Goal: Task Accomplishment & Management: Manage account settings

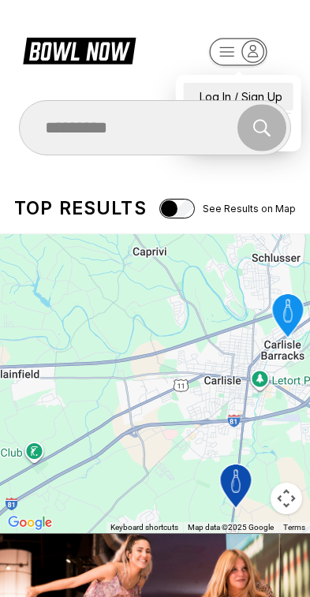
click at [271, 85] on div "Log In / Sign Up" at bounding box center [239, 97] width 110 height 28
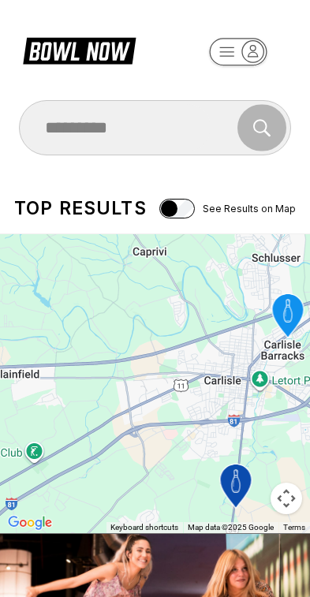
select select "**"
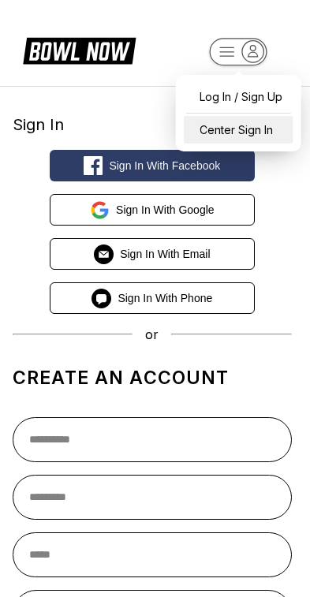
click at [259, 126] on div "Center Sign In" at bounding box center [239, 130] width 110 height 28
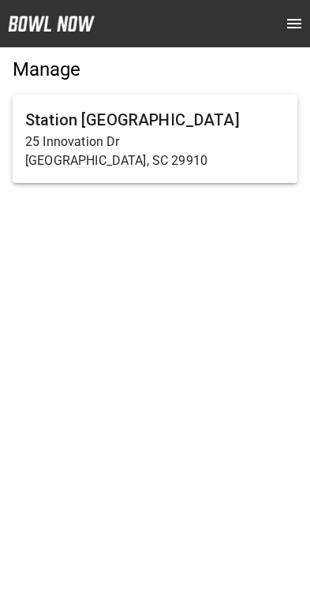
click at [230, 138] on p "25 Innovation Dr" at bounding box center [154, 142] width 259 height 19
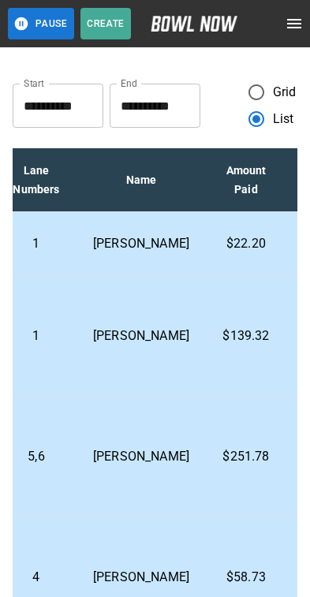
scroll to position [0, 486]
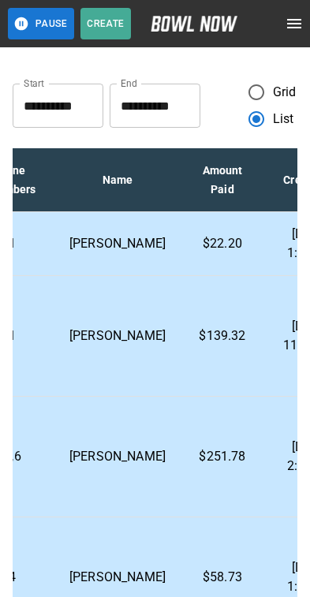
click at [267, 248] on td "Sep 25, 2025 1:51 PM" at bounding box center [311, 244] width 88 height 64
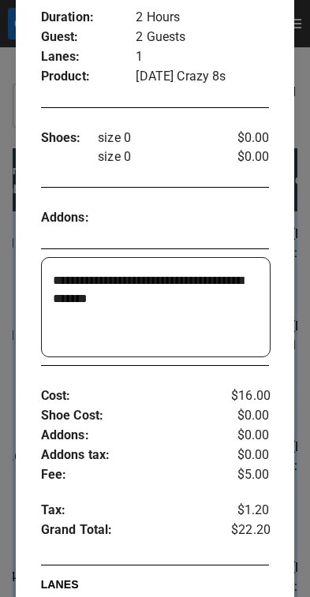
scroll to position [347, 0]
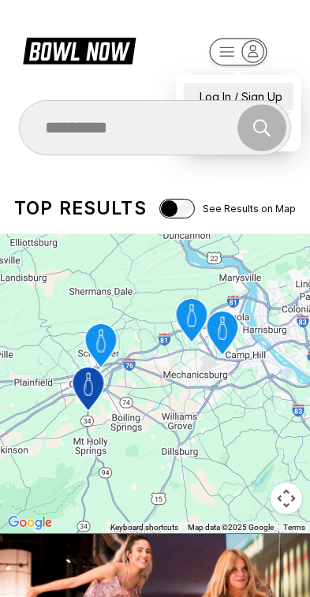
click at [259, 83] on div "Log In / Sign Up" at bounding box center [239, 97] width 110 height 28
select select "**"
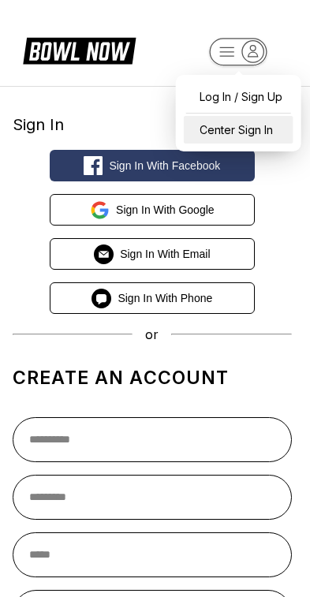
click at [262, 129] on div "Center Sign In" at bounding box center [239, 130] width 110 height 28
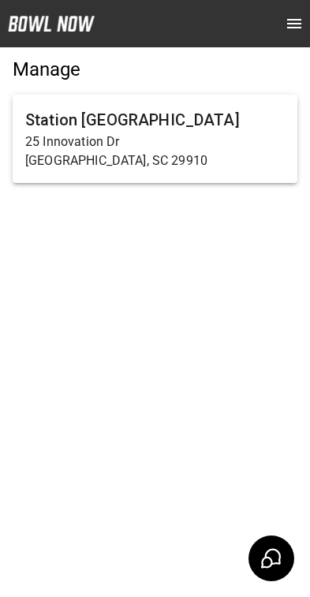
click at [234, 144] on p "25 Innovation Dr" at bounding box center [154, 142] width 259 height 19
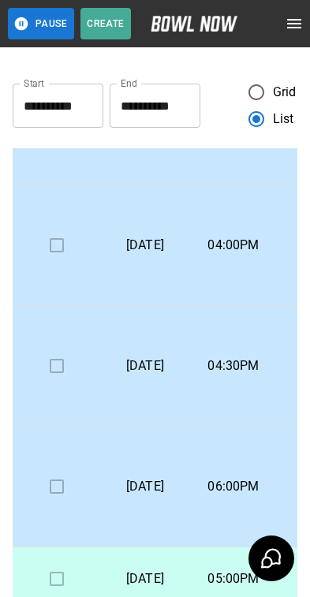
scroll to position [247, -1]
